Goal: Navigation & Orientation: Understand site structure

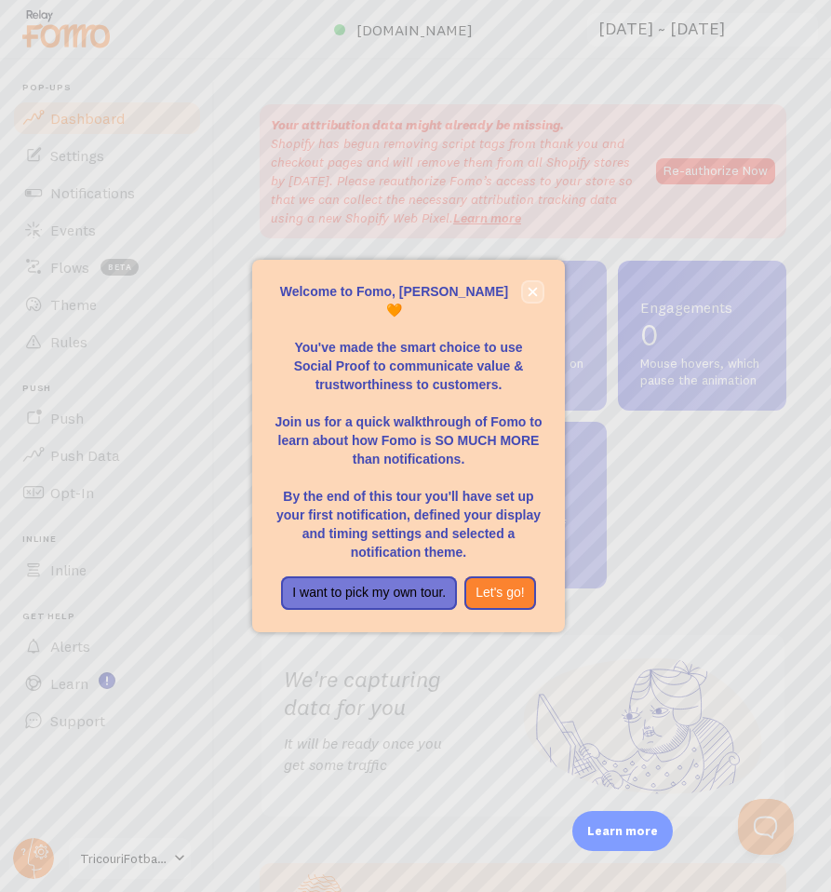
click at [536, 297] on icon "close," at bounding box center [533, 292] width 10 height 10
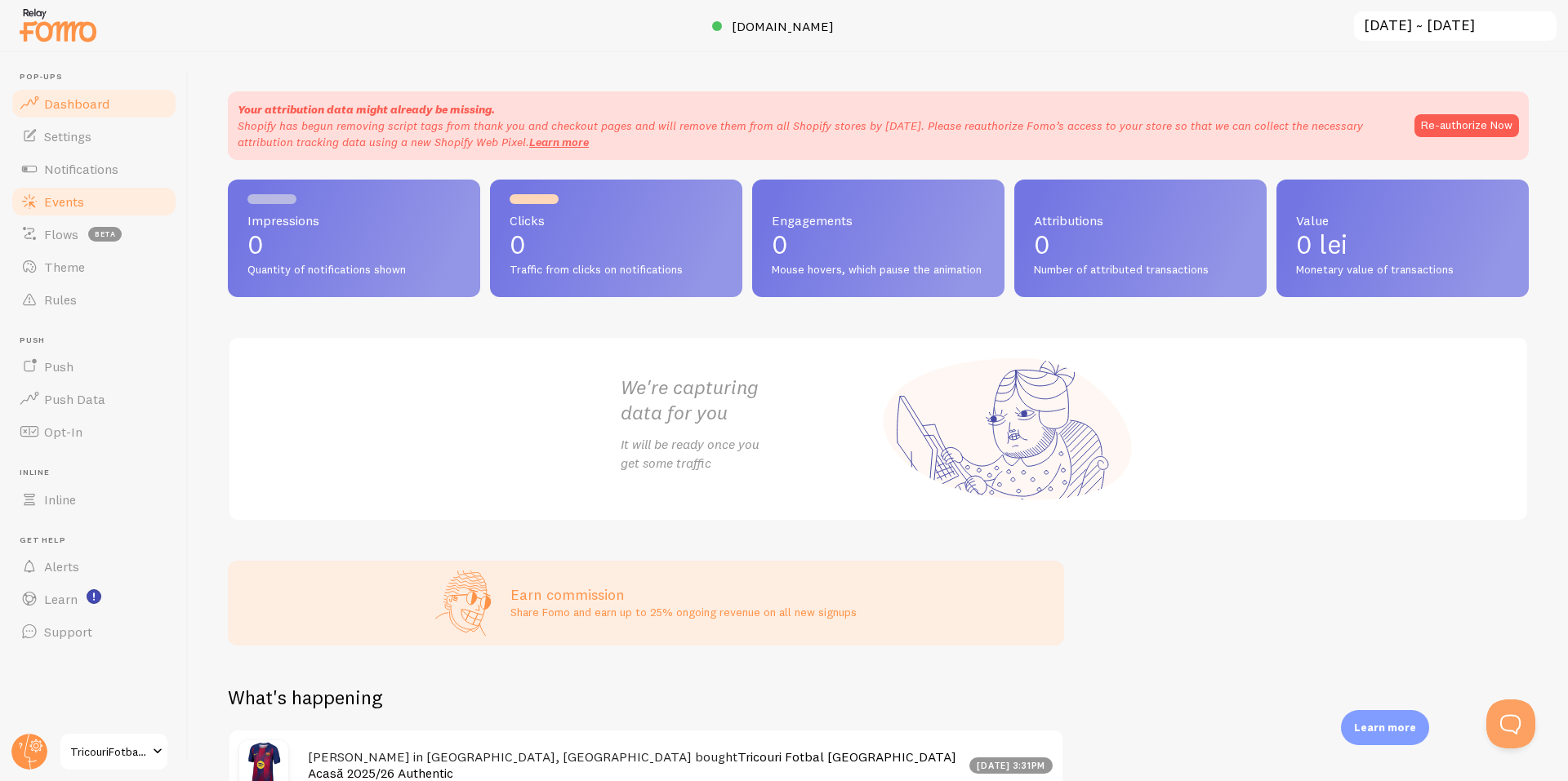
click at [58, 204] on span "Events" at bounding box center [64, 202] width 40 height 17
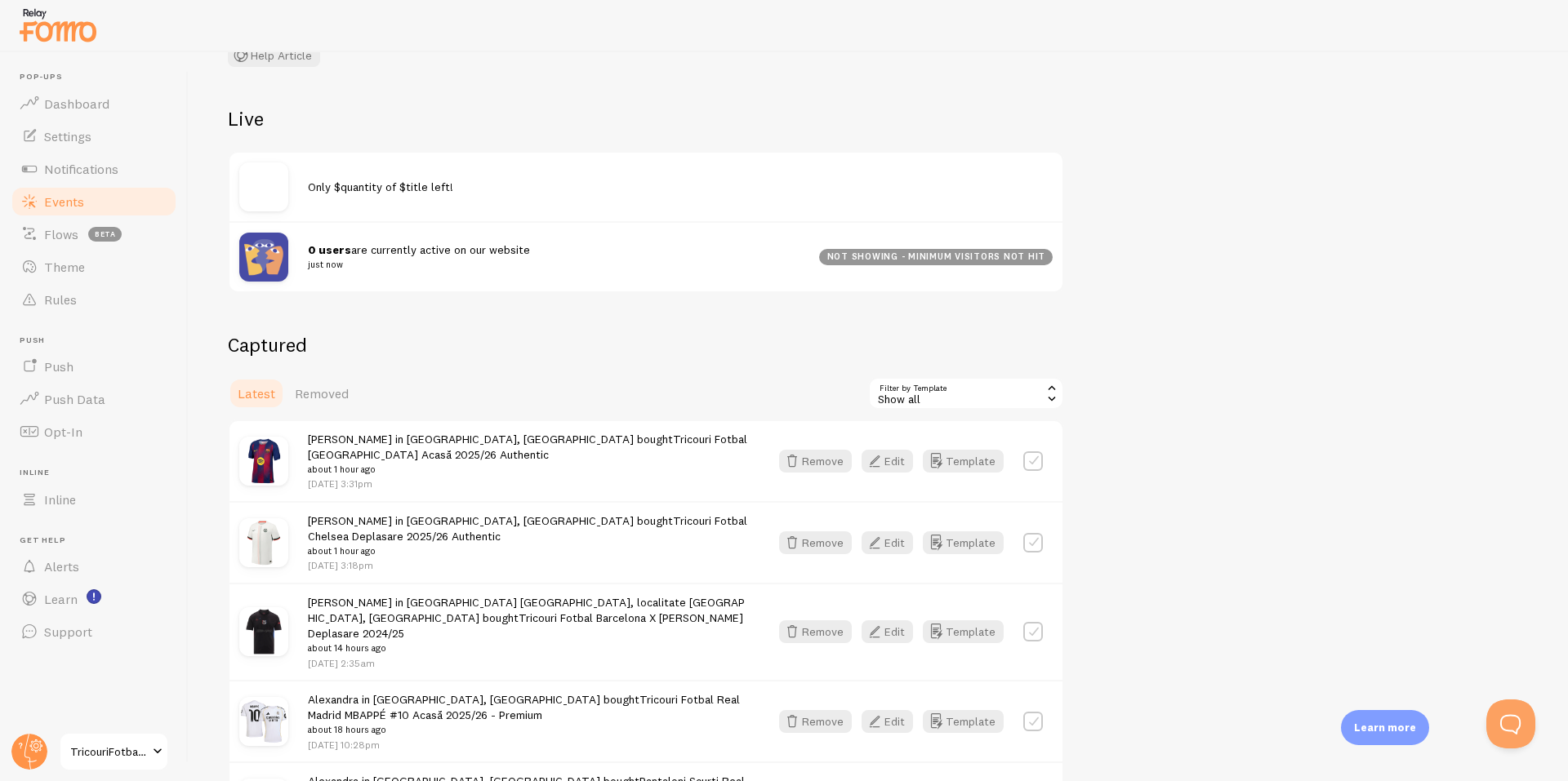
scroll to position [190, 0]
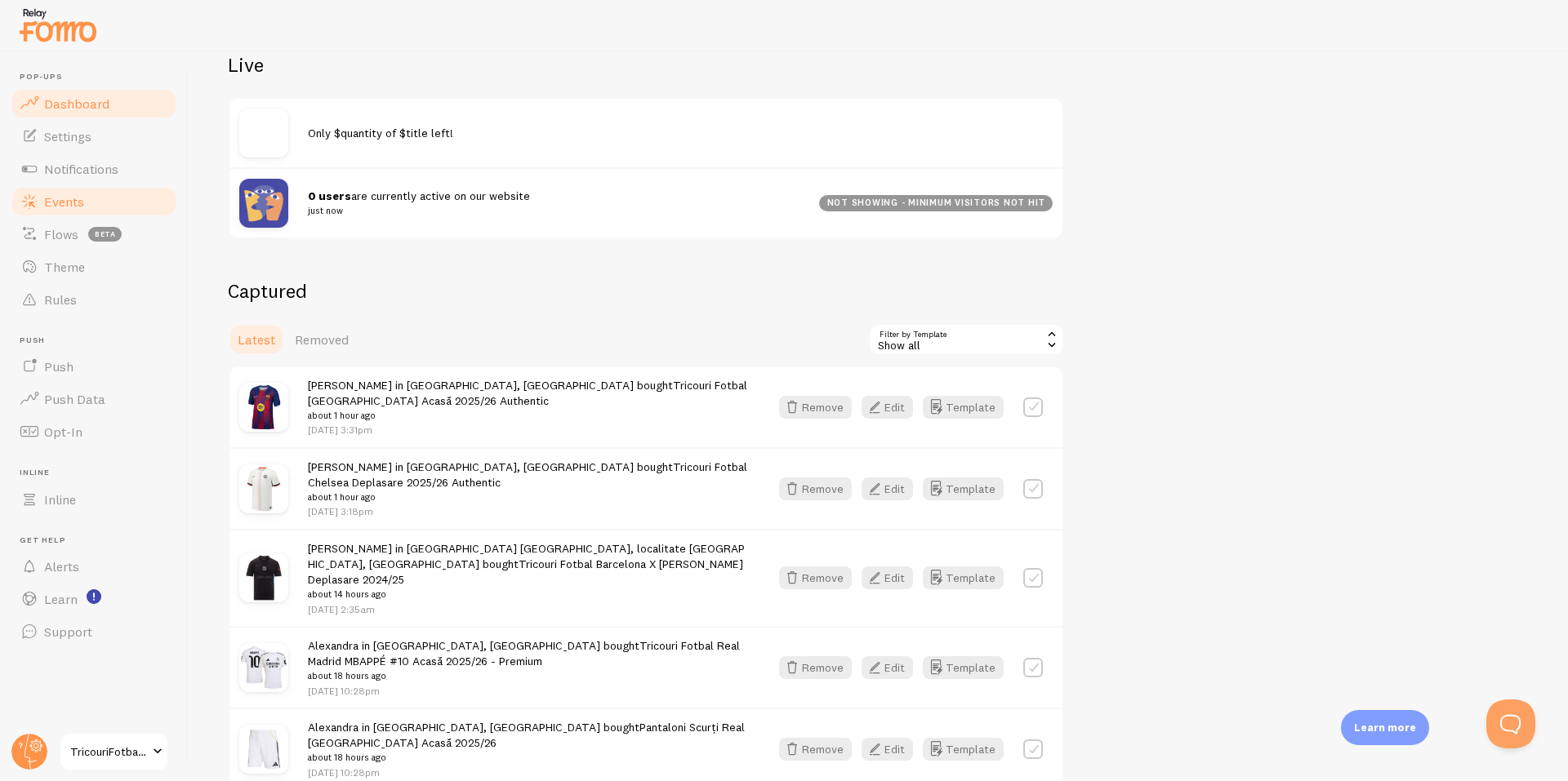
click at [97, 110] on span "Dashboard" at bounding box center [76, 103] width 65 height 17
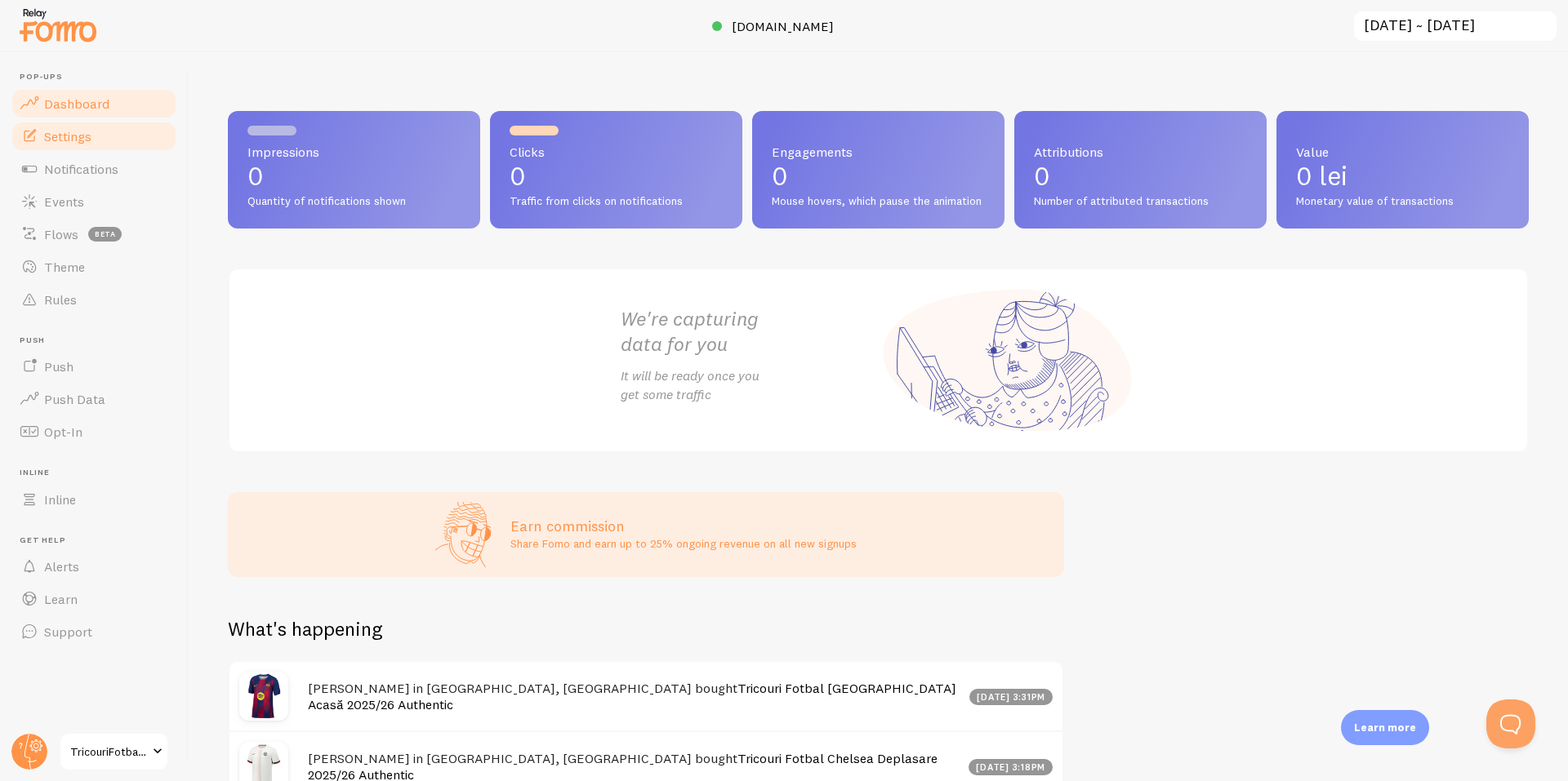
click at [87, 130] on span "Settings" at bounding box center [68, 136] width 47 height 17
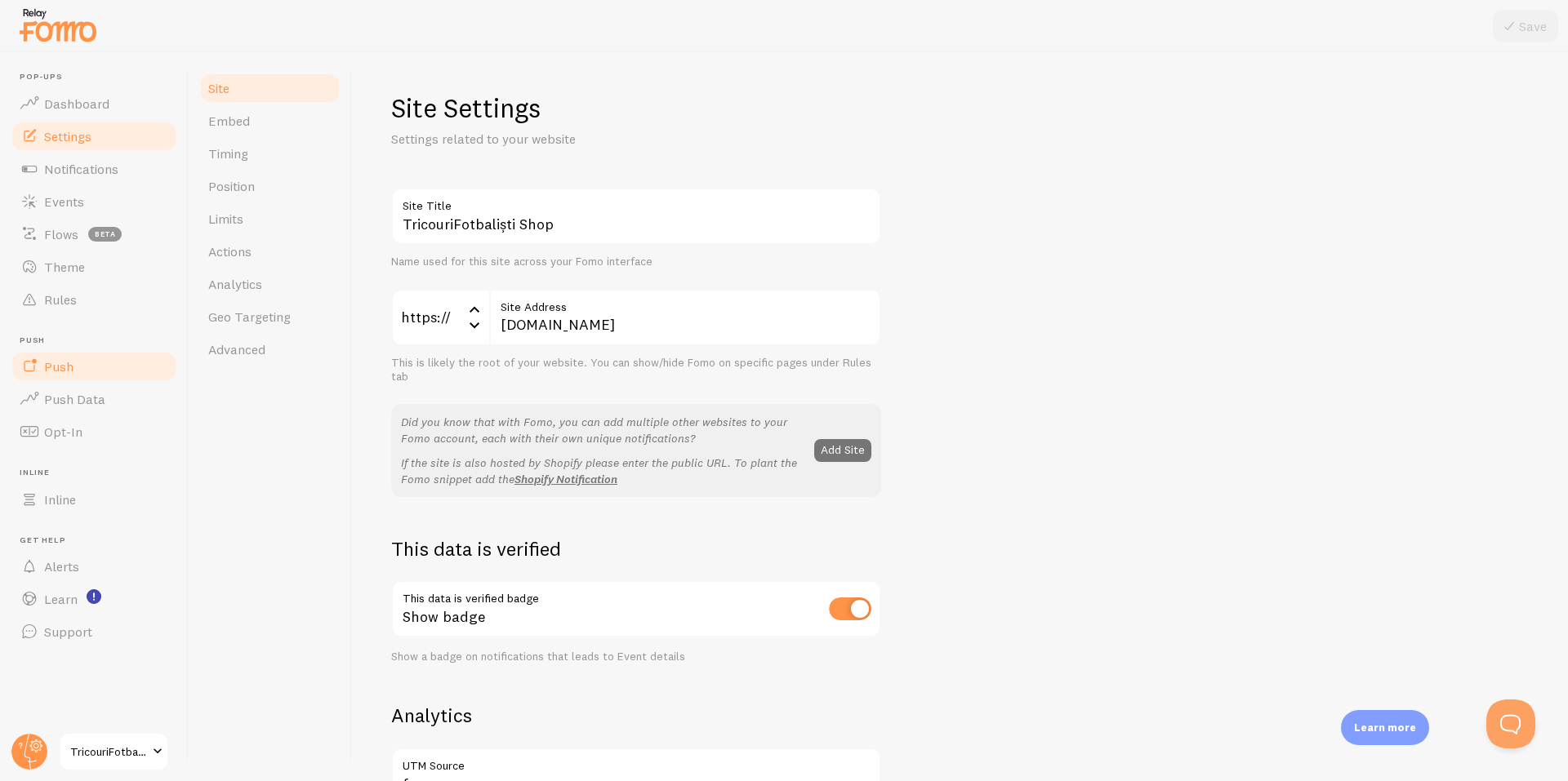
click at [116, 371] on link "Push" at bounding box center [94, 366] width 168 height 32
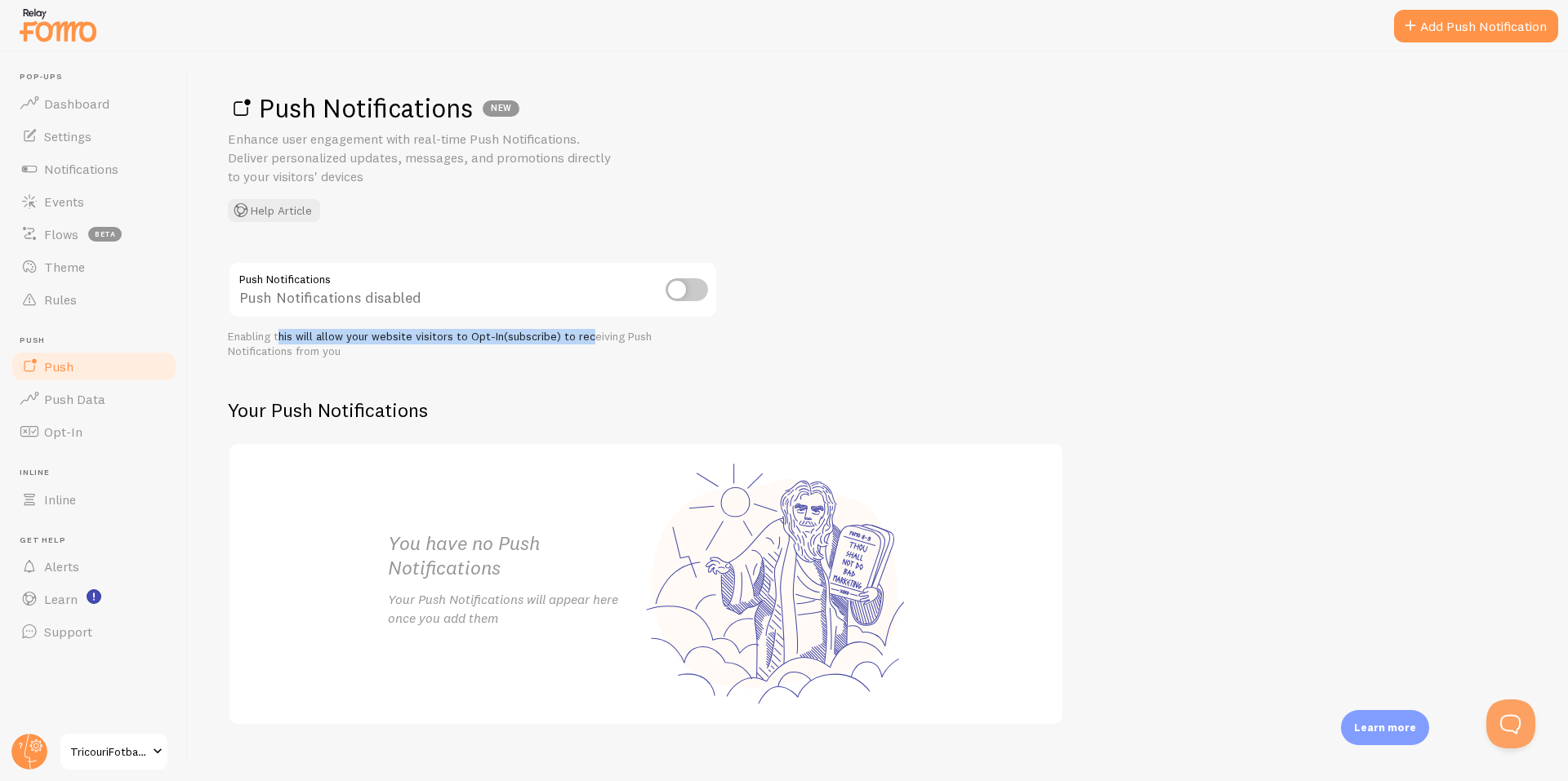
drag, startPoint x: 282, startPoint y: 337, endPoint x: 590, endPoint y: 337, distance: 308.0
click at [590, 337] on div "Enabling this will allow your website visitors to Opt-In(subscribe) to receivin…" at bounding box center [473, 344] width 490 height 29
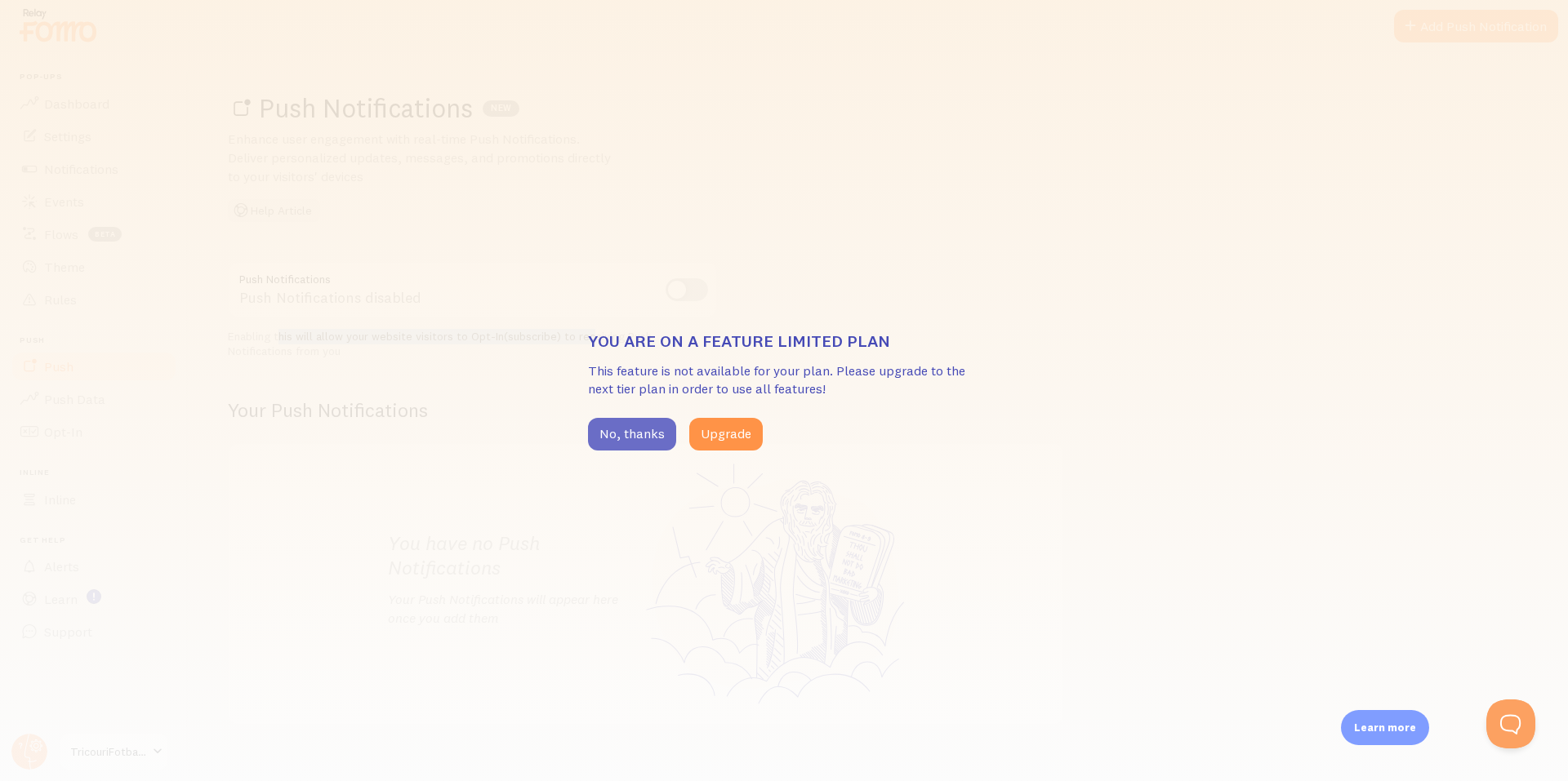
click at [627, 436] on button "No, thanks" at bounding box center [631, 434] width 89 height 32
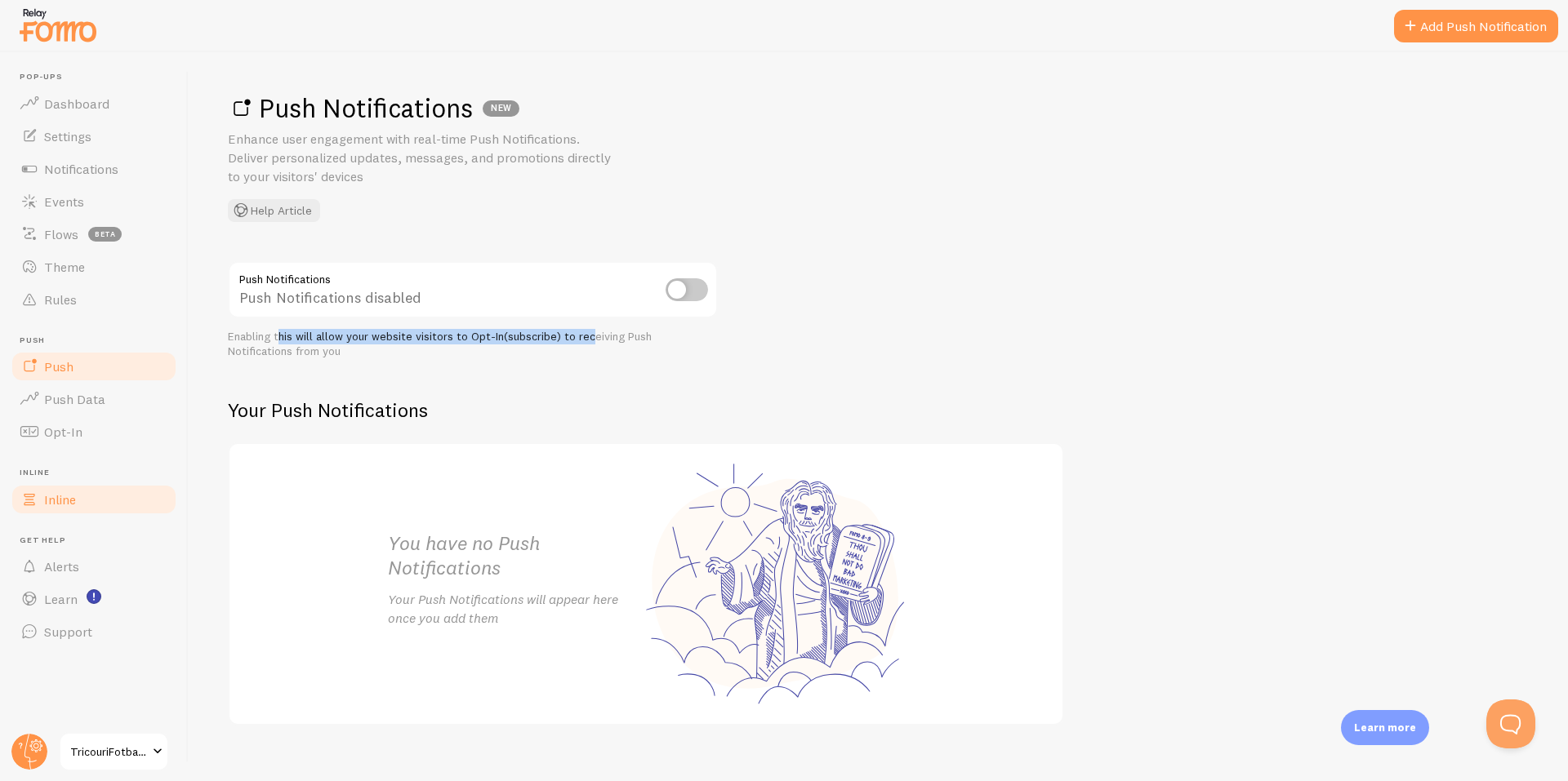
click at [109, 506] on link "Inline" at bounding box center [94, 499] width 168 height 32
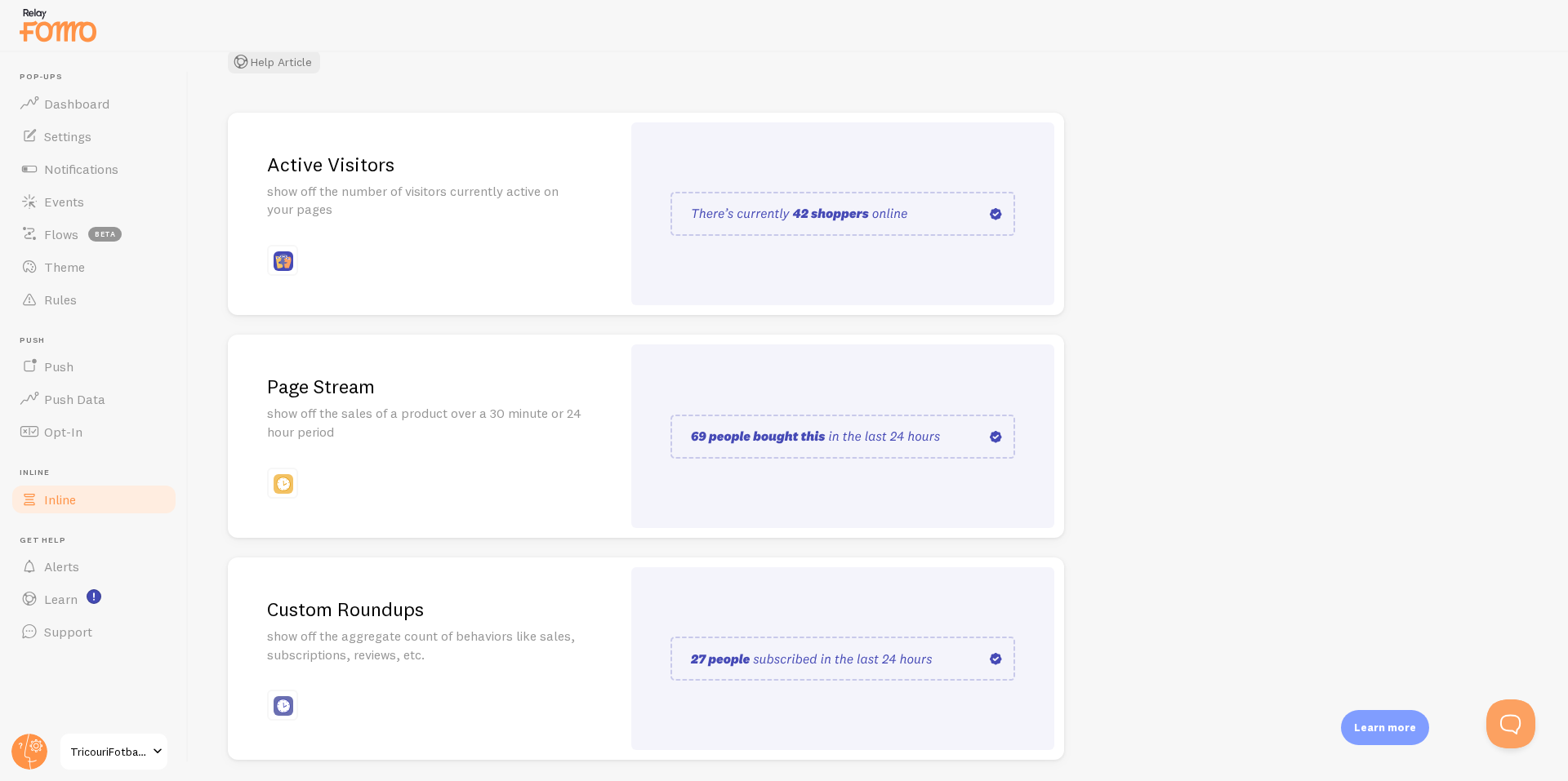
scroll to position [206, 0]
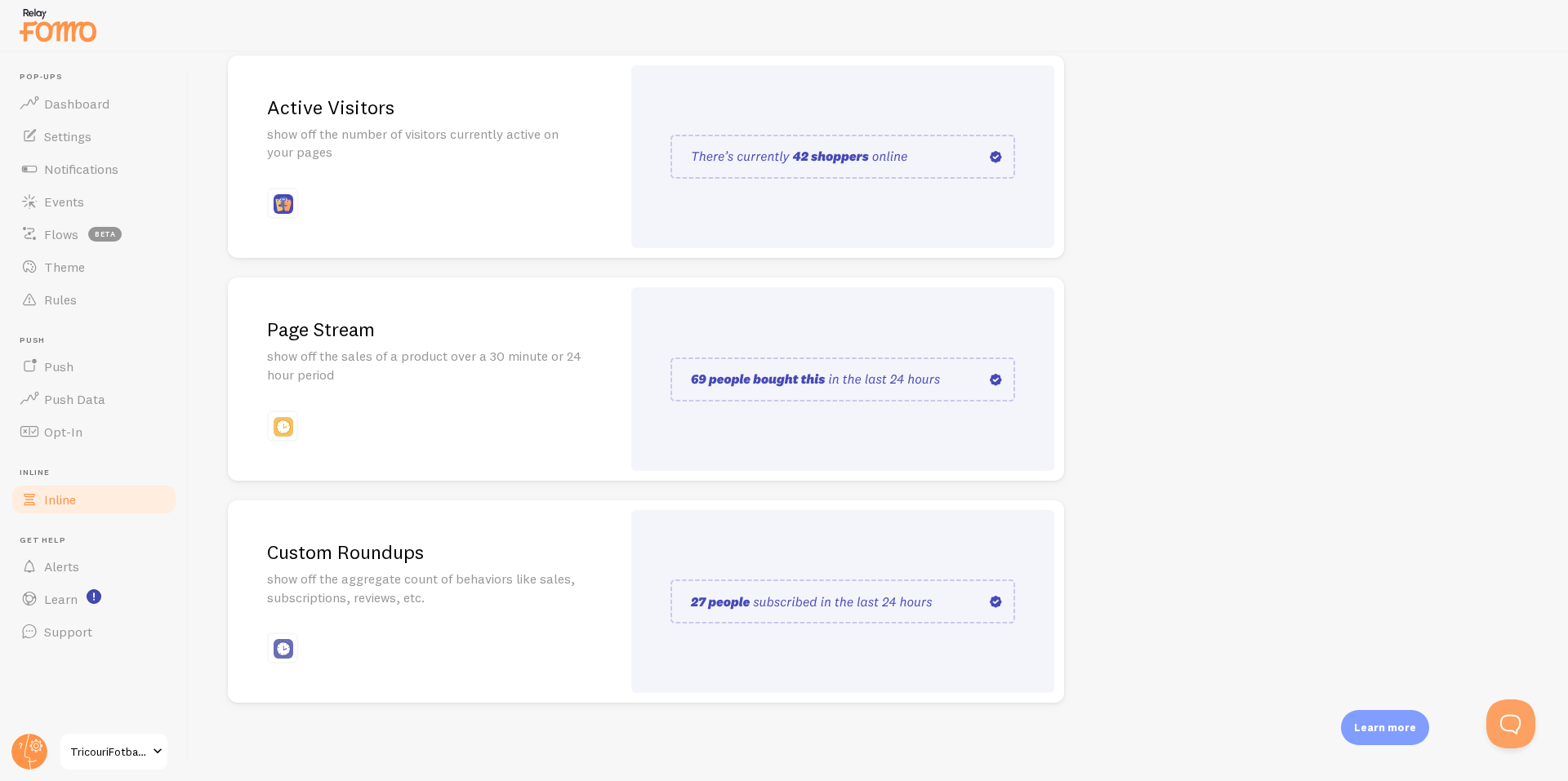
click at [388, 607] on div "Custom Roundups show off the aggregate count of behaviors like sales, subscript…" at bounding box center [424, 602] width 394 height 203
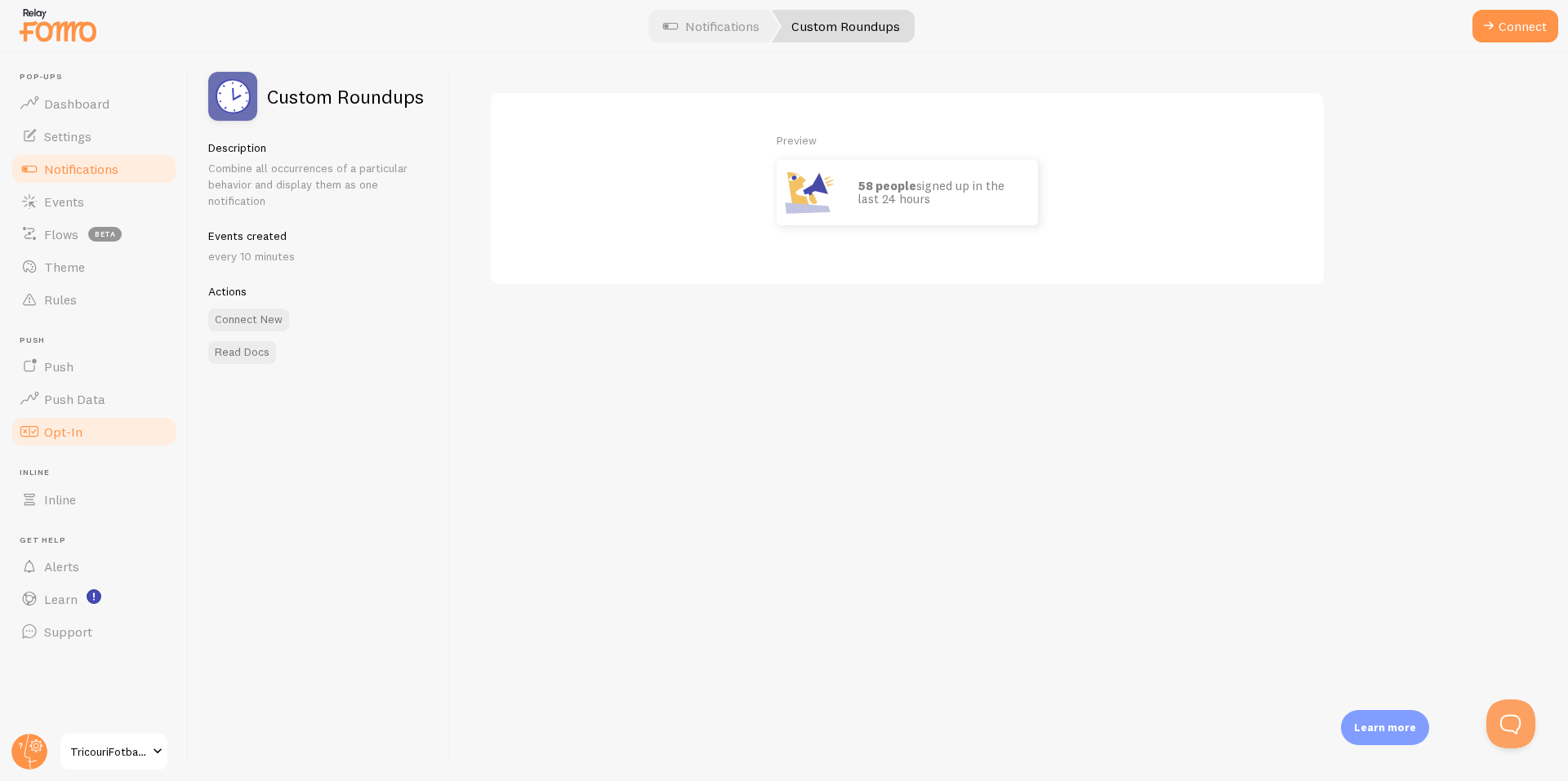
click at [124, 429] on link "Opt-In" at bounding box center [94, 431] width 168 height 32
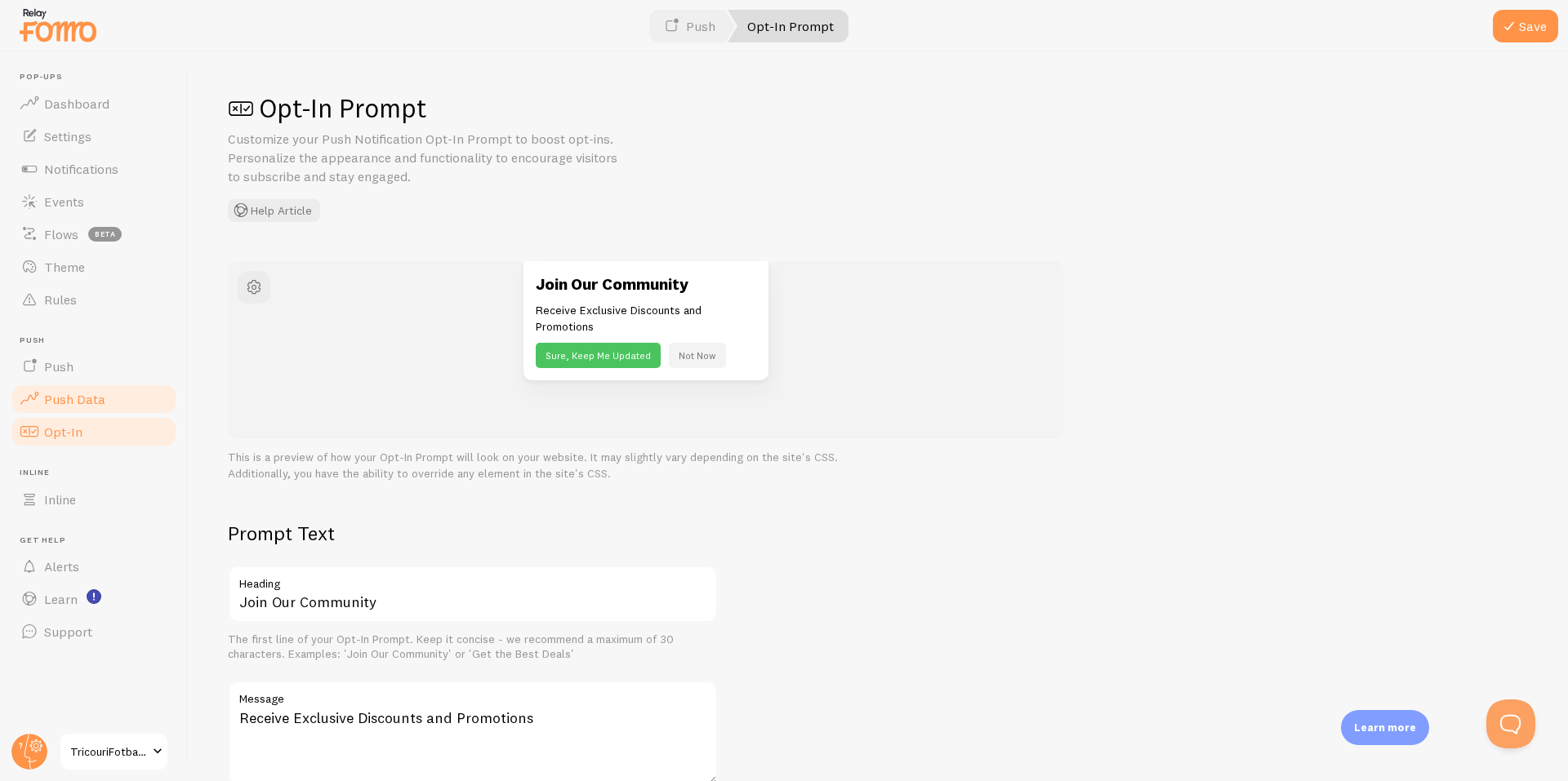
click at [115, 411] on link "Push Data" at bounding box center [94, 399] width 168 height 32
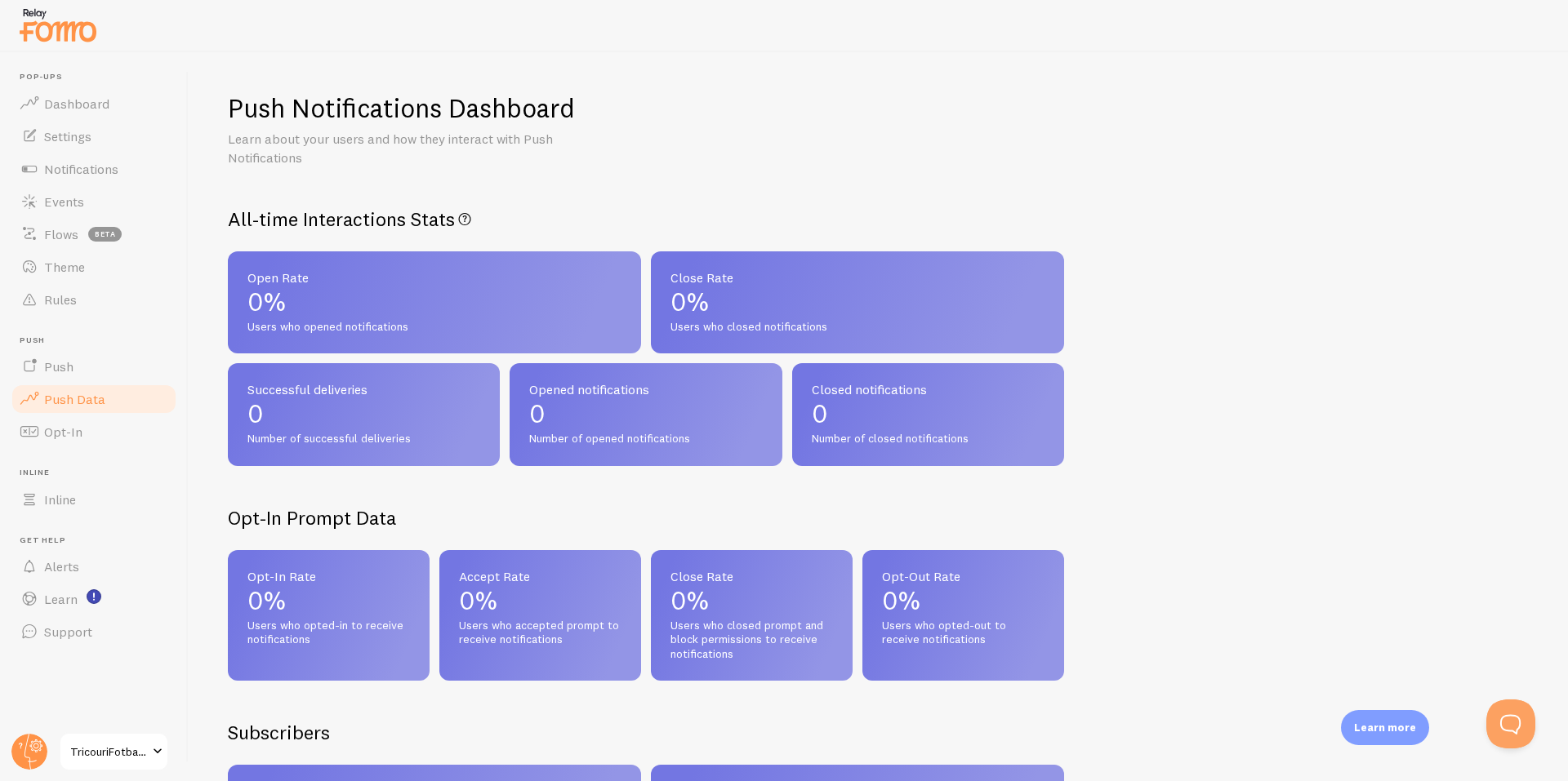
scroll to position [190, 0]
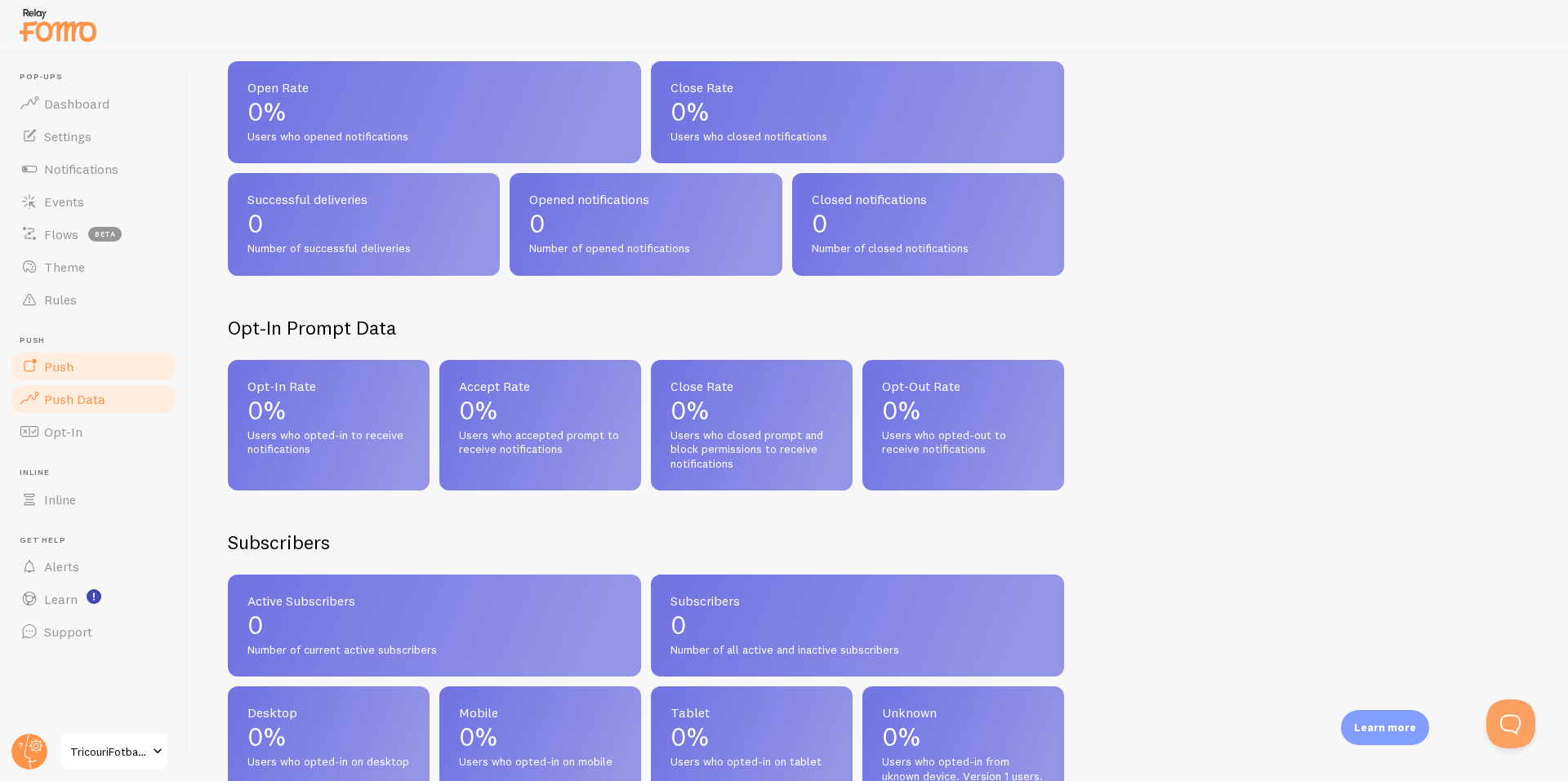
click at [100, 373] on link "Push" at bounding box center [94, 366] width 168 height 32
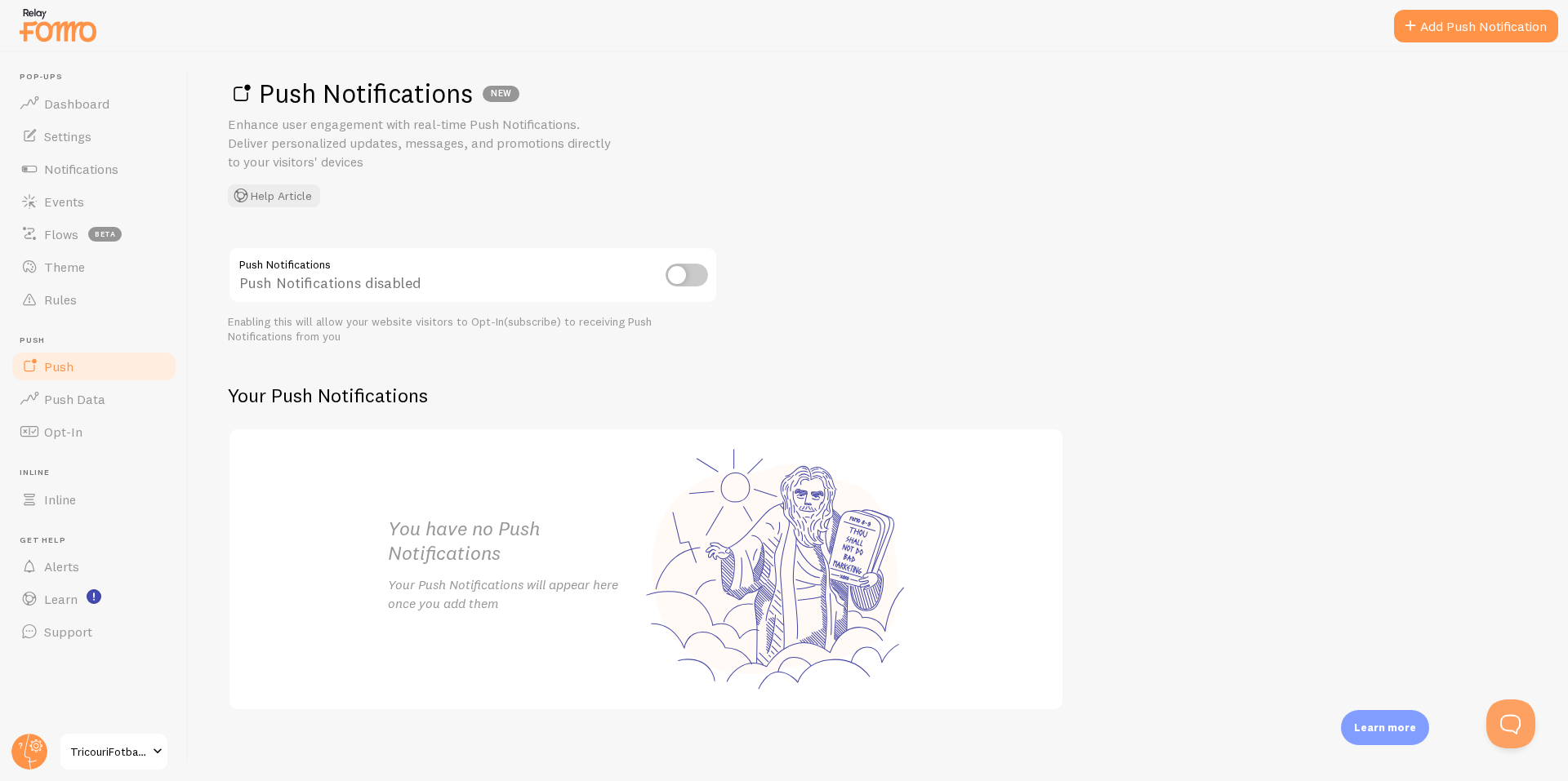
scroll to position [23, 0]
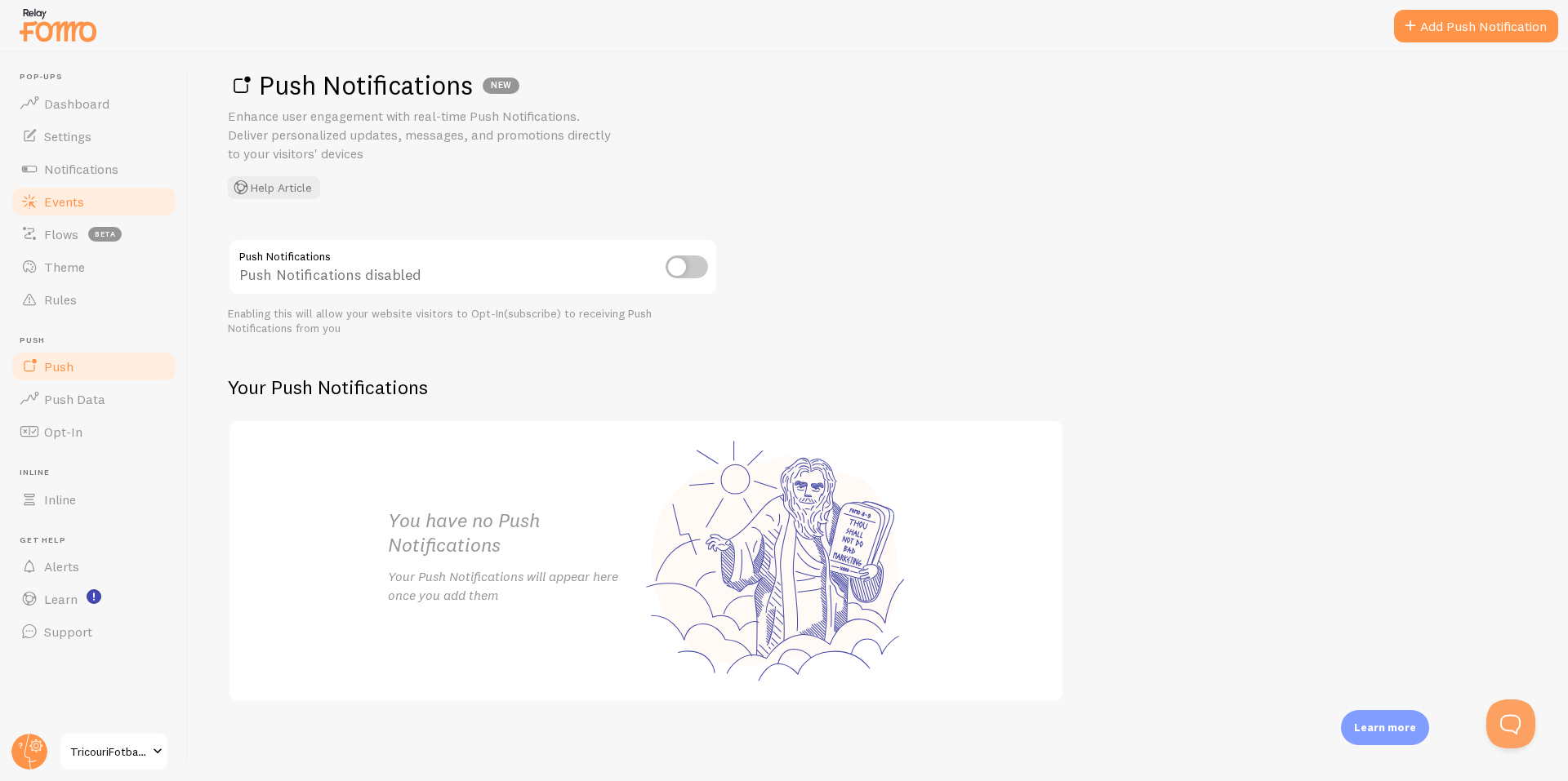
click at [36, 200] on span at bounding box center [29, 202] width 19 height 19
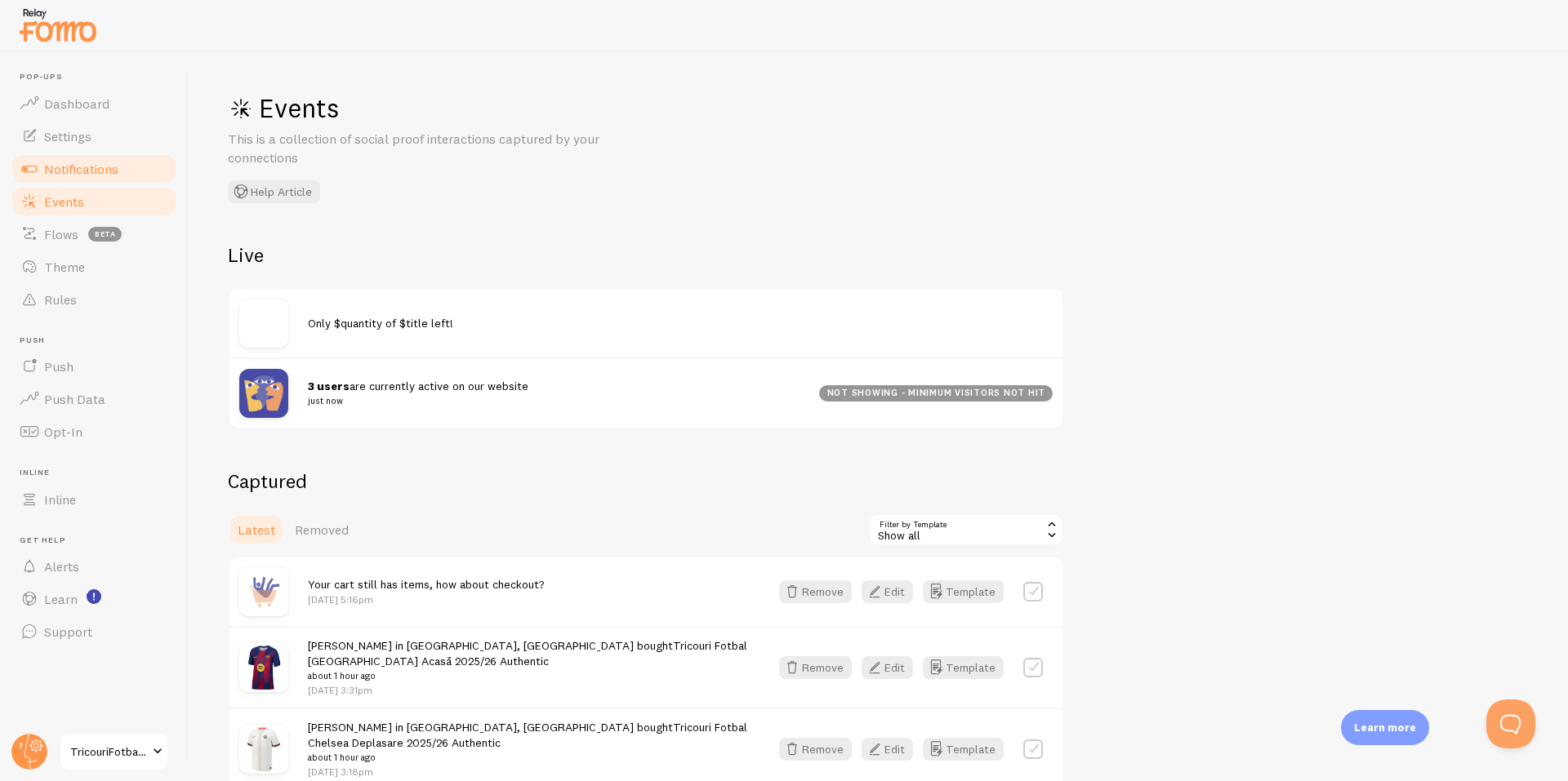
click at [98, 171] on span "Notifications" at bounding box center [81, 168] width 75 height 17
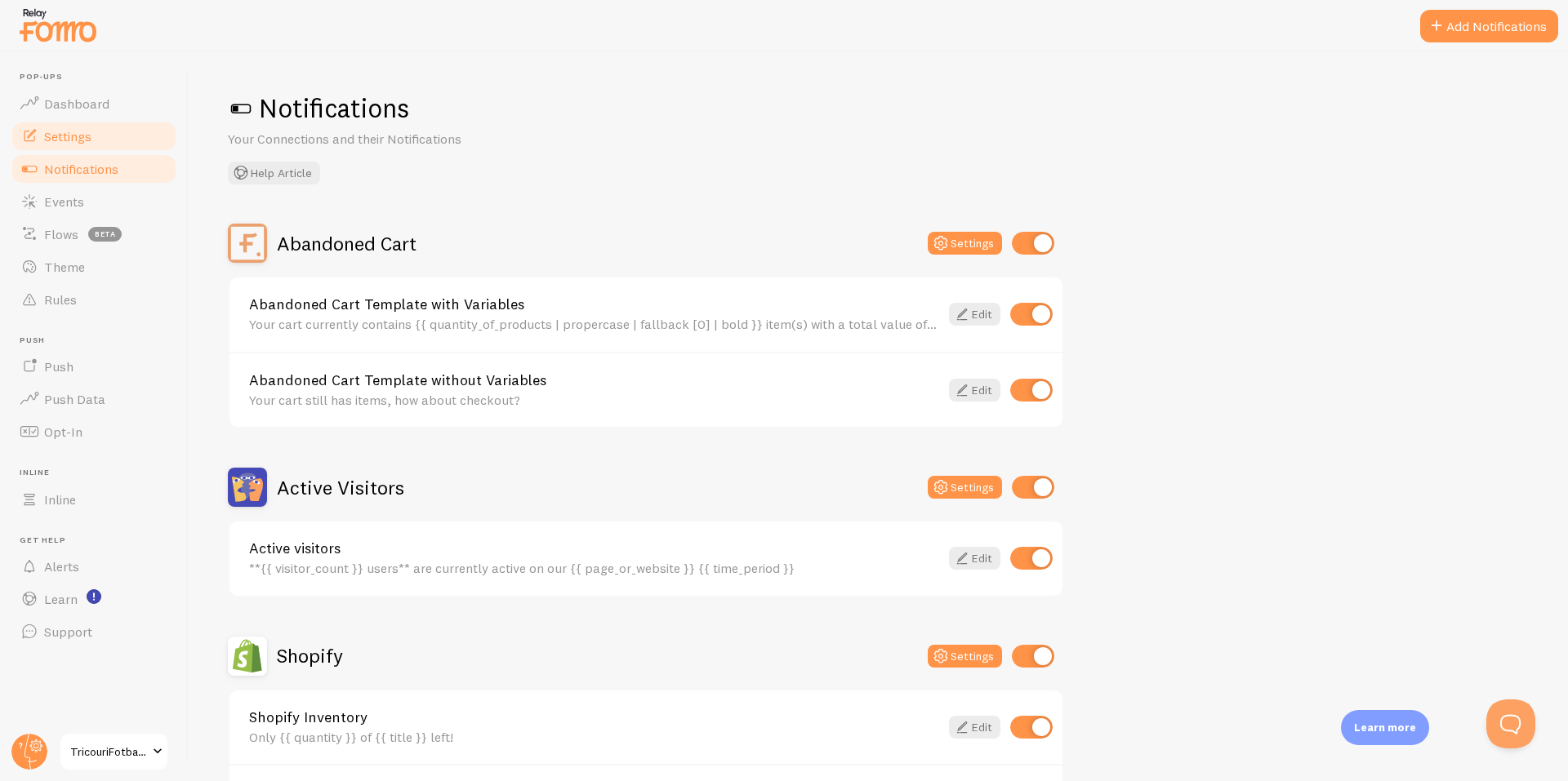
click at [56, 131] on span "Settings" at bounding box center [68, 136] width 47 height 17
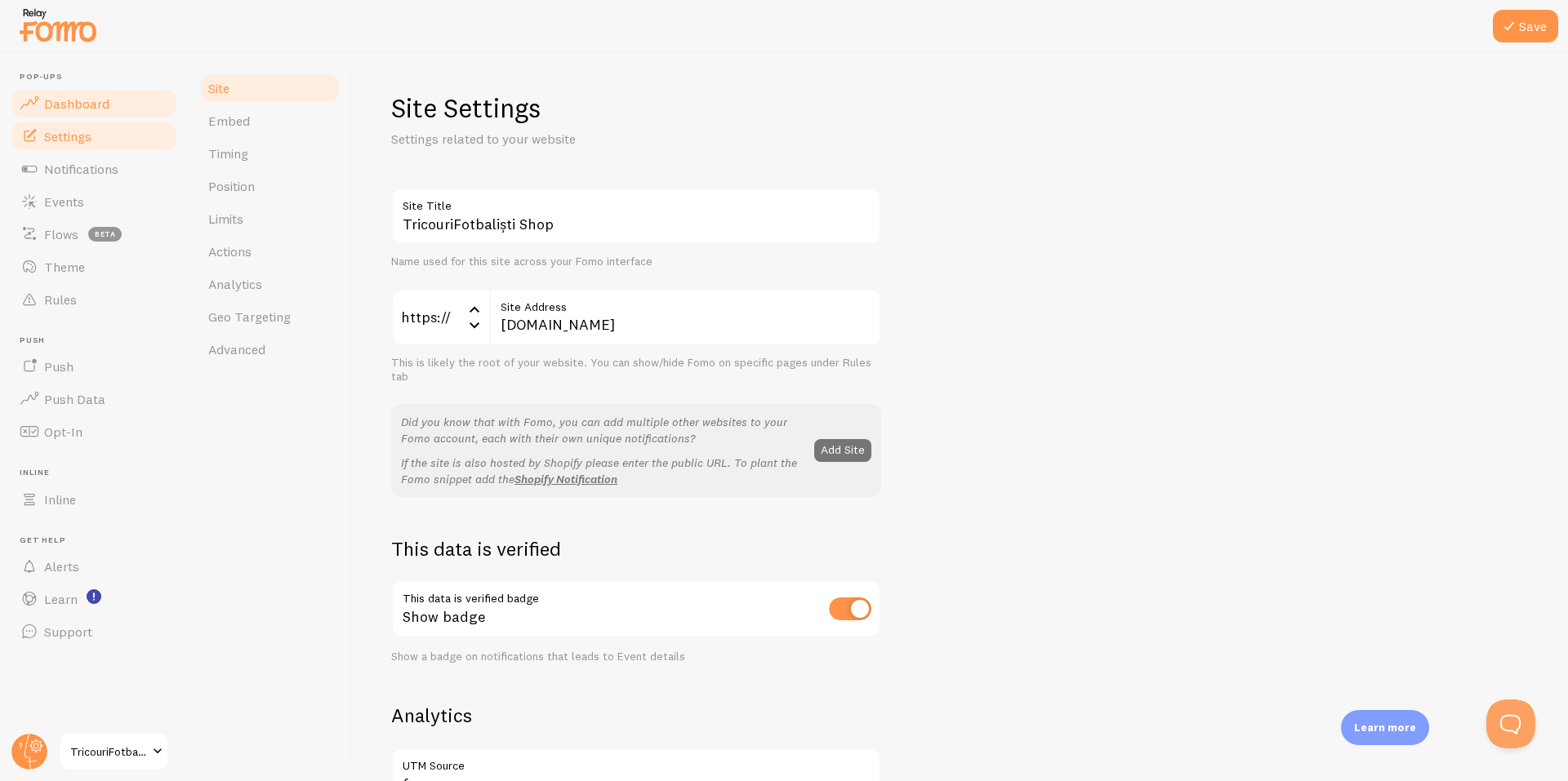
click at [112, 102] on link "Dashboard" at bounding box center [94, 103] width 168 height 32
